Goal: Information Seeking & Learning: Learn about a topic

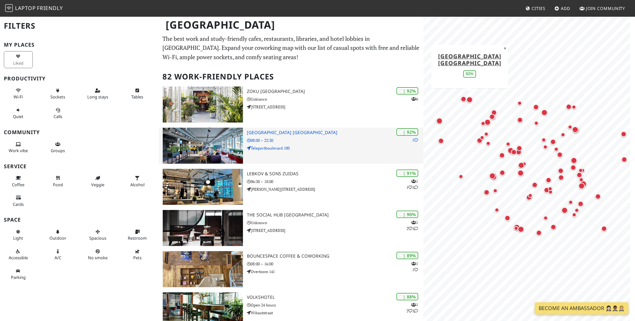
click at [269, 134] on h3 "[GEOGRAPHIC_DATA] [GEOGRAPHIC_DATA]" at bounding box center [335, 132] width 176 height 5
